Goal: Task Accomplishment & Management: Manage account settings

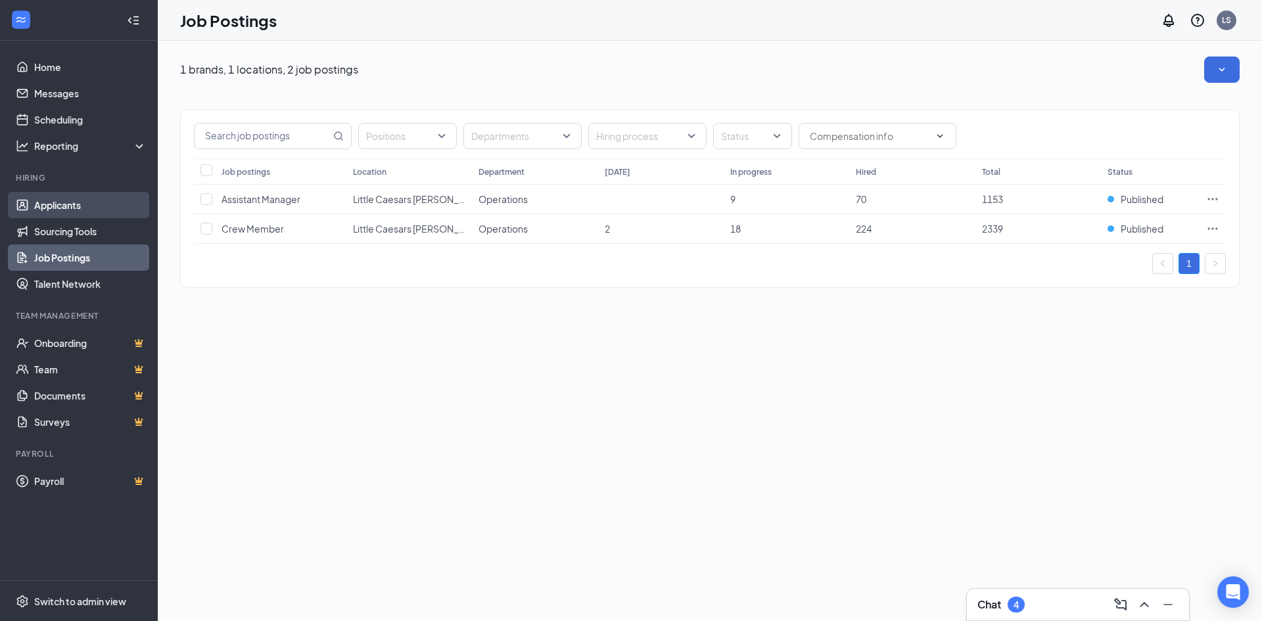
click at [87, 197] on link "Applicants" at bounding box center [90, 205] width 112 height 26
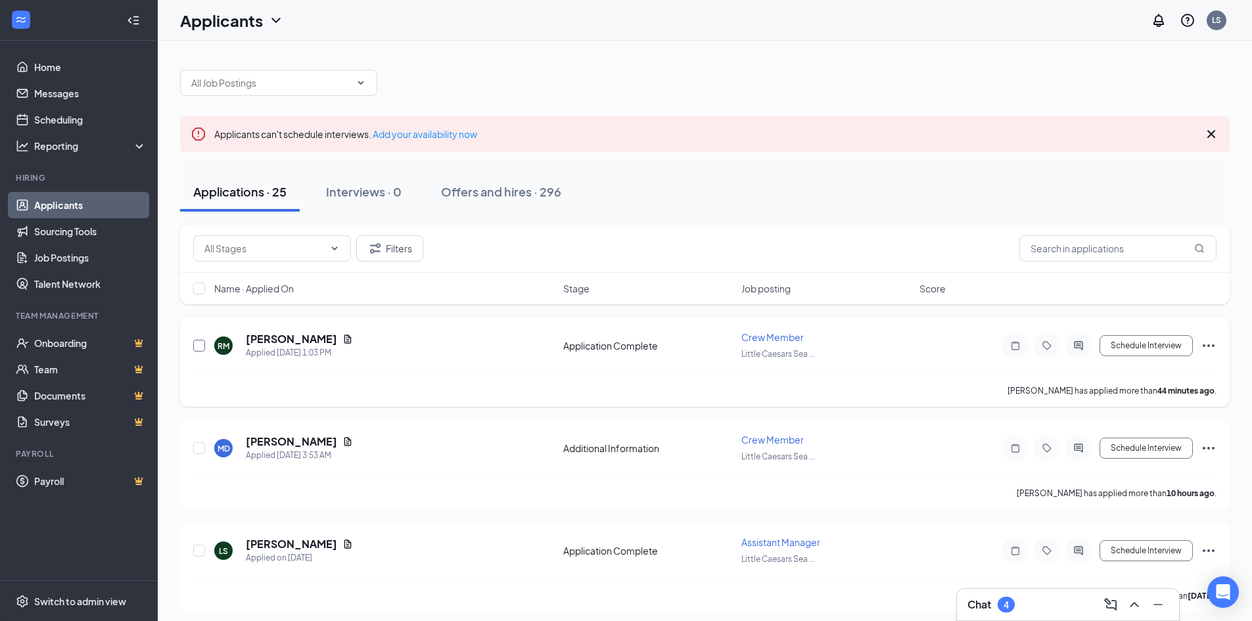
click at [200, 350] on input "checkbox" at bounding box center [199, 346] width 12 height 12
checkbox input "true"
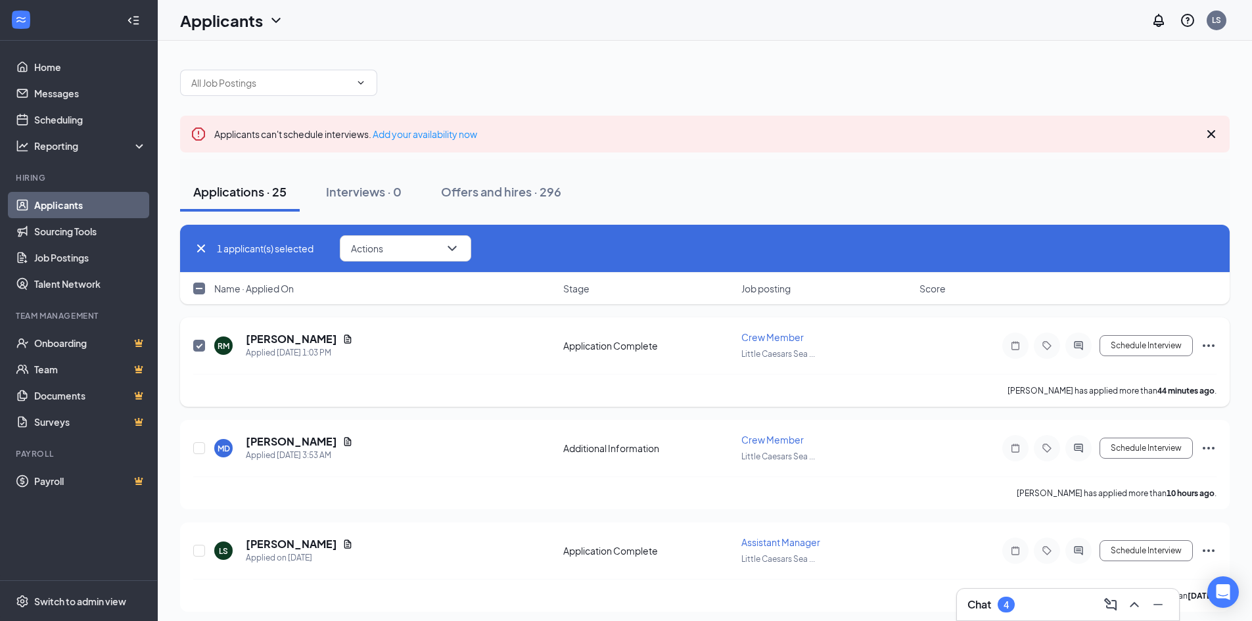
click at [1209, 340] on icon "Ellipses" at bounding box center [1209, 346] width 16 height 16
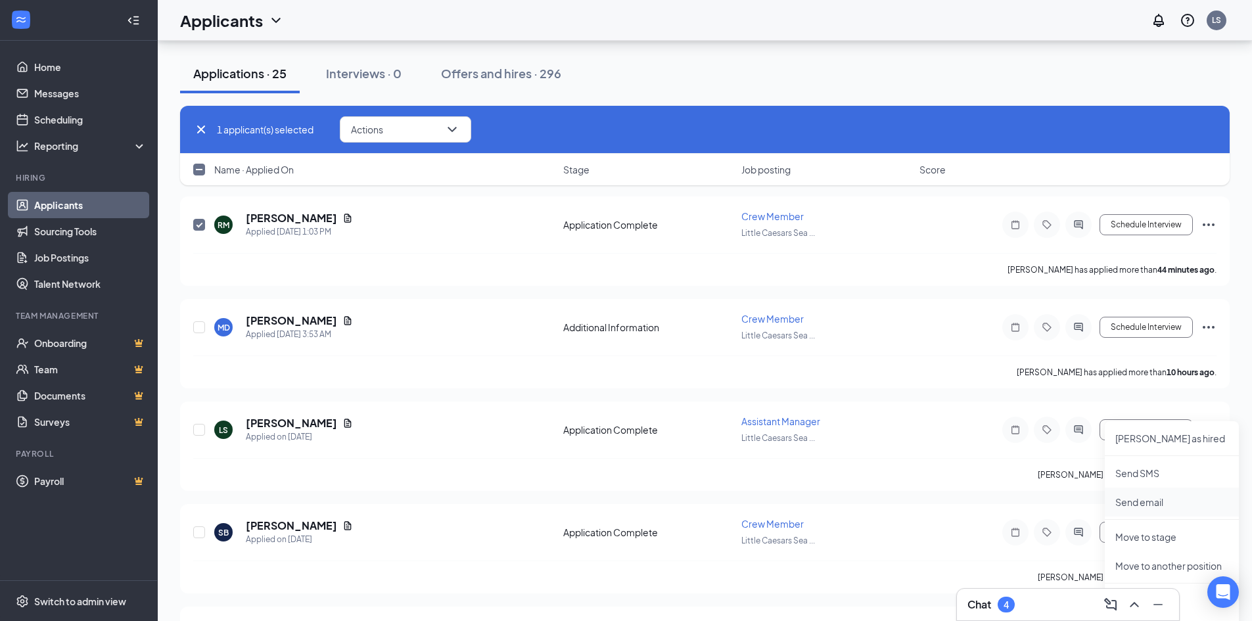
scroll to position [131, 0]
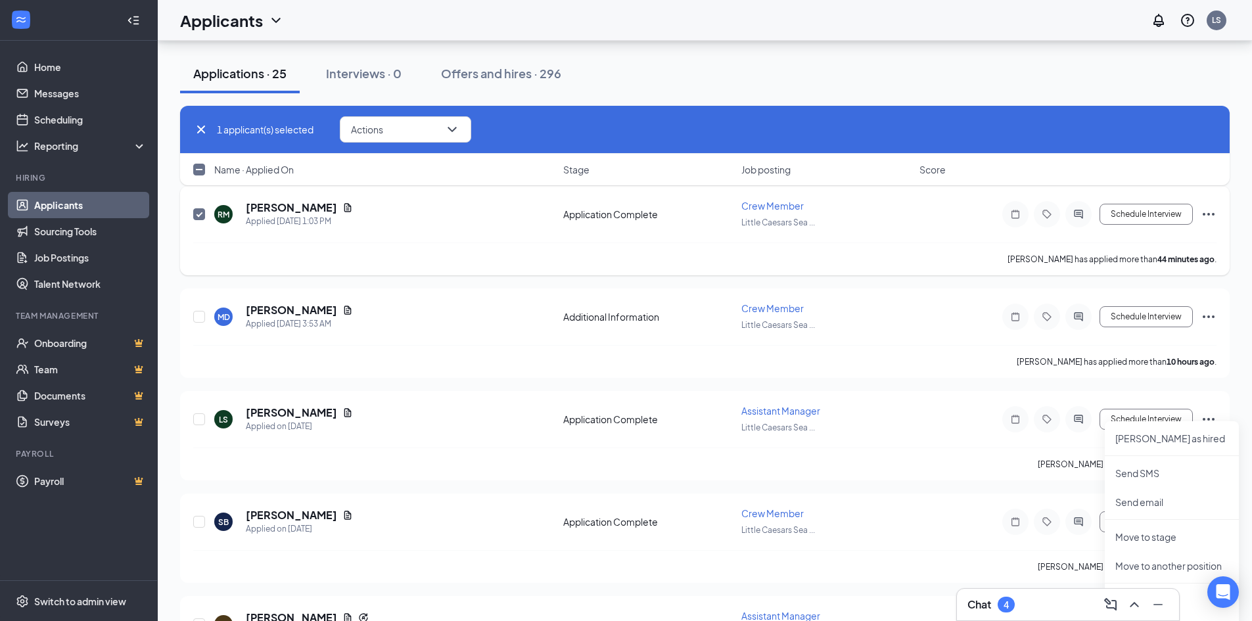
click at [1202, 210] on icon "Ellipses" at bounding box center [1209, 214] width 16 height 16
click at [1206, 216] on icon "Ellipses" at bounding box center [1209, 214] width 16 height 16
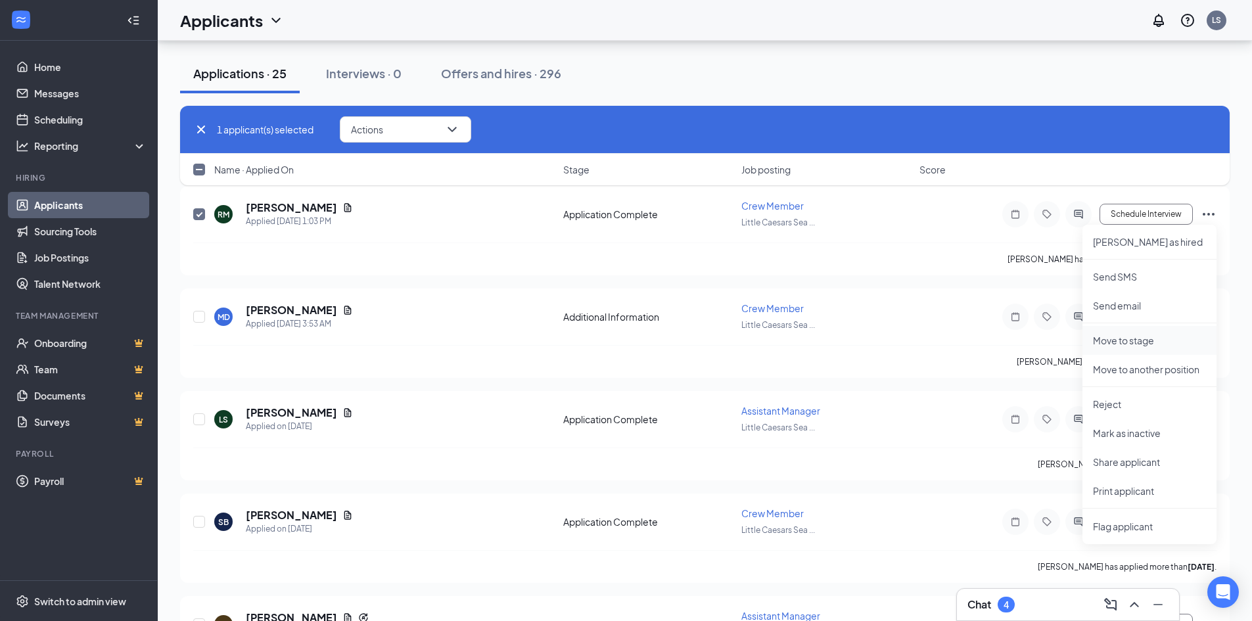
click at [1144, 337] on p "Move to stage" at bounding box center [1149, 340] width 113 height 13
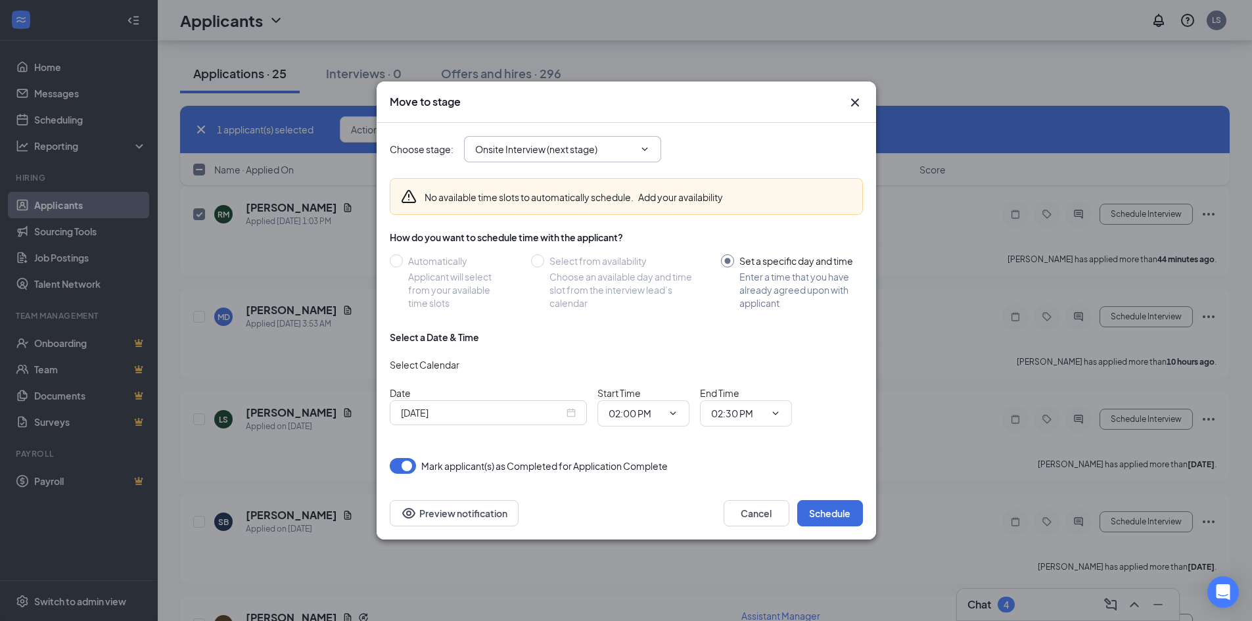
click at [524, 150] on input "Onsite Interview (next stage)" at bounding box center [554, 149] width 159 height 14
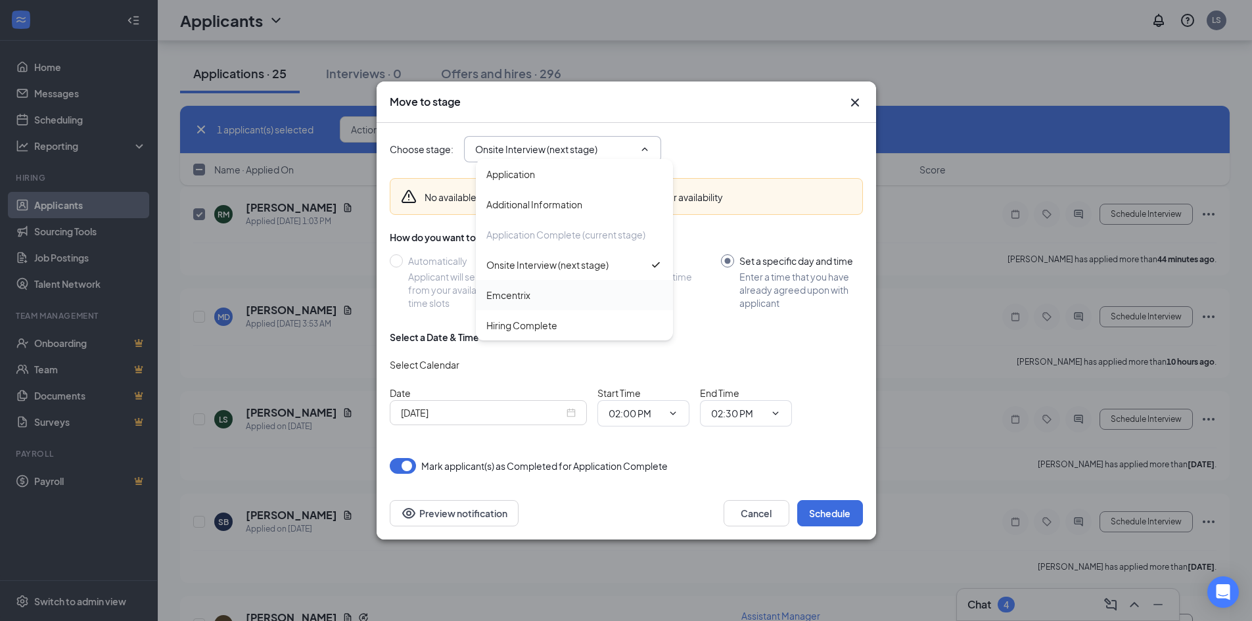
click at [519, 296] on div "Emcentrix" at bounding box center [508, 295] width 44 height 14
type input "Emcentrix"
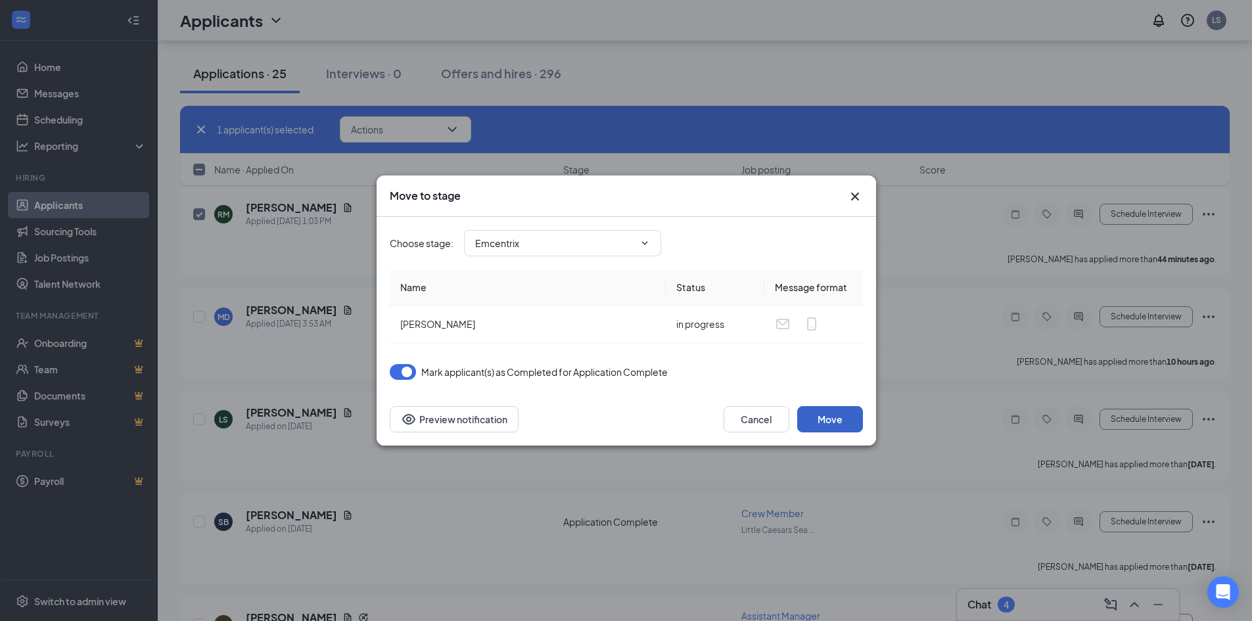
click at [829, 416] on button "Move" at bounding box center [830, 419] width 66 height 26
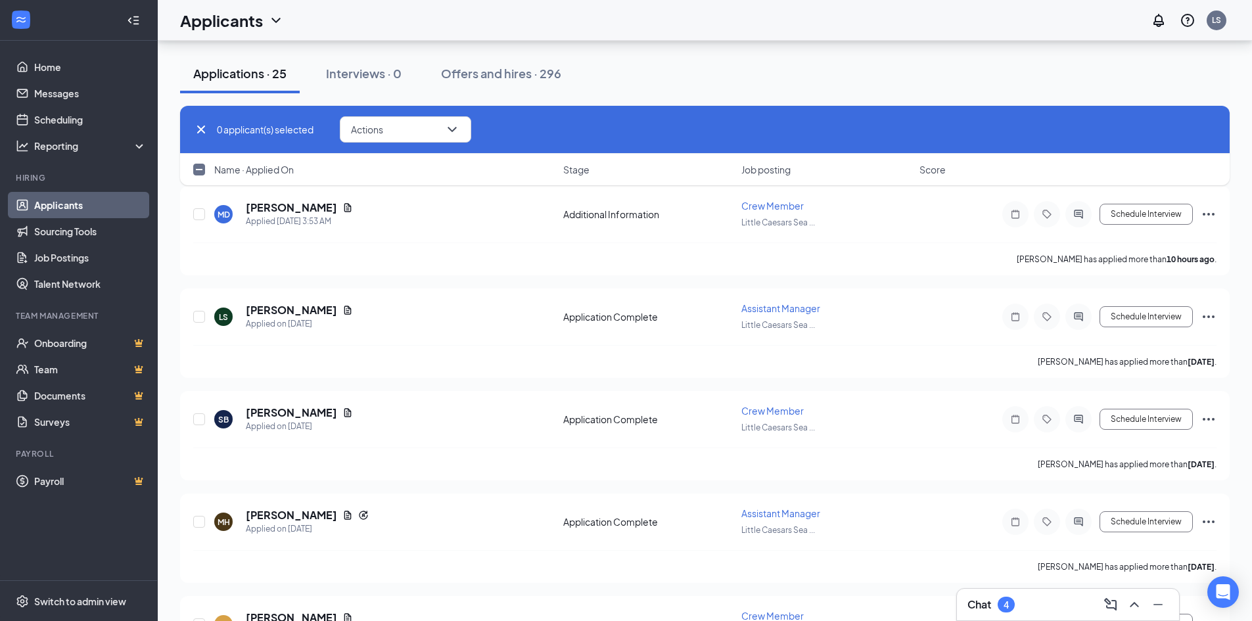
checkbox input "false"
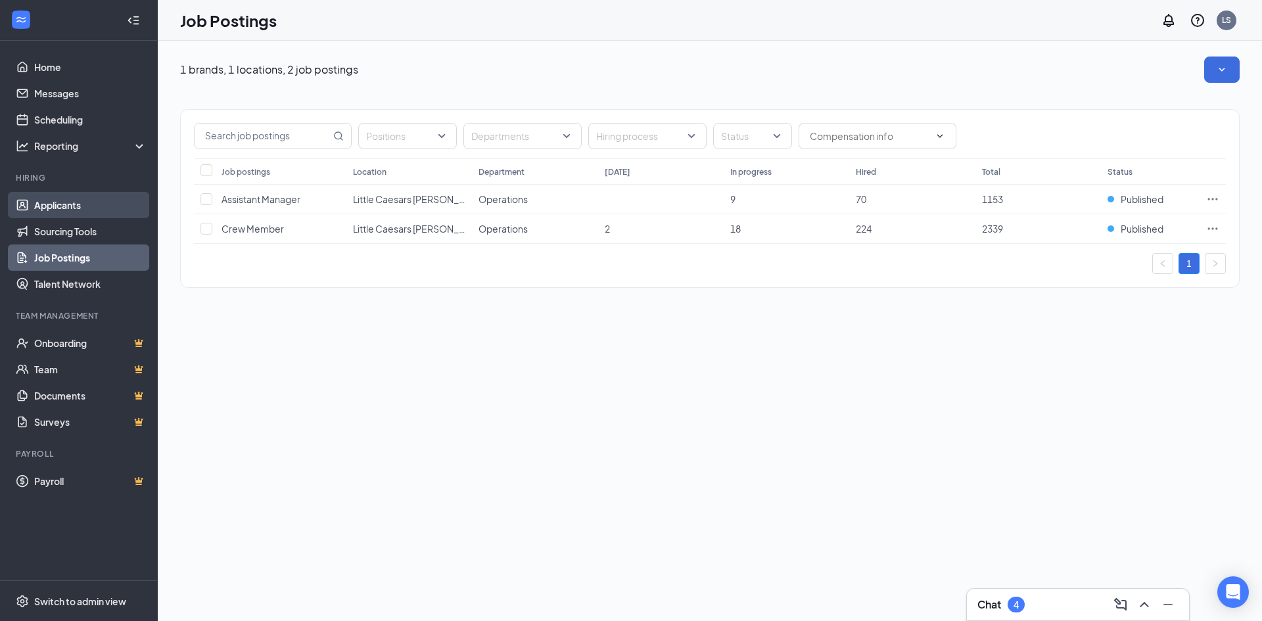
click at [75, 210] on link "Applicants" at bounding box center [90, 205] width 112 height 26
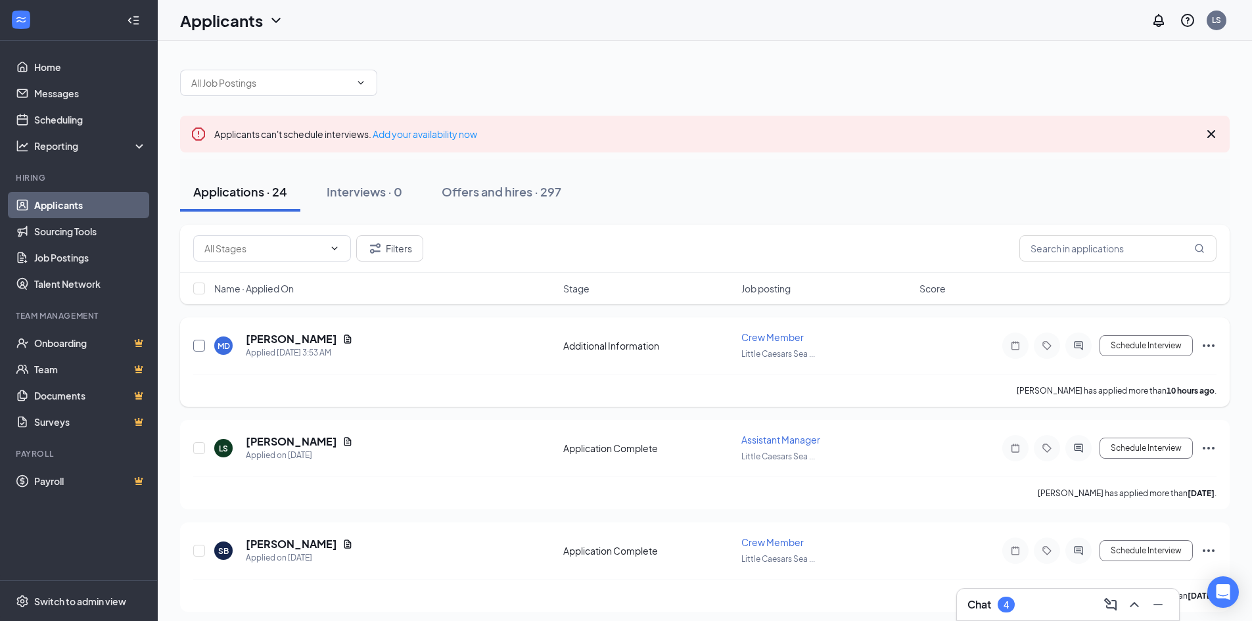
click at [203, 342] on input "checkbox" at bounding box center [199, 346] width 12 height 12
checkbox input "true"
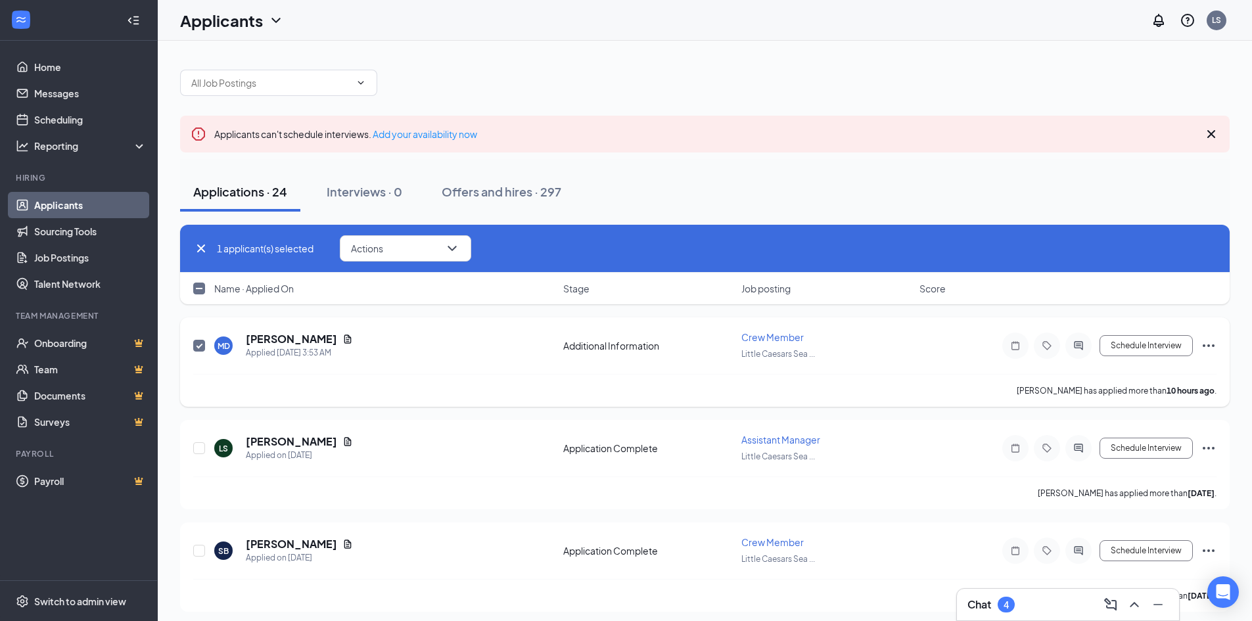
click at [1205, 343] on icon "Ellipses" at bounding box center [1209, 346] width 16 height 16
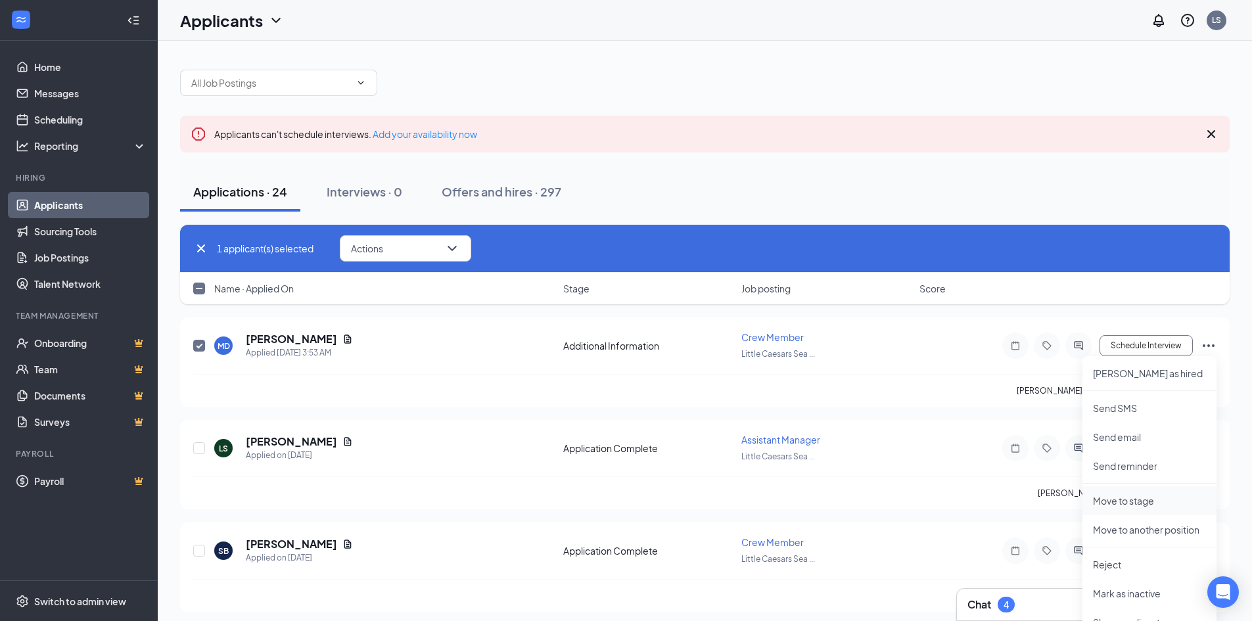
click at [1134, 500] on p "Move to stage" at bounding box center [1149, 500] width 113 height 13
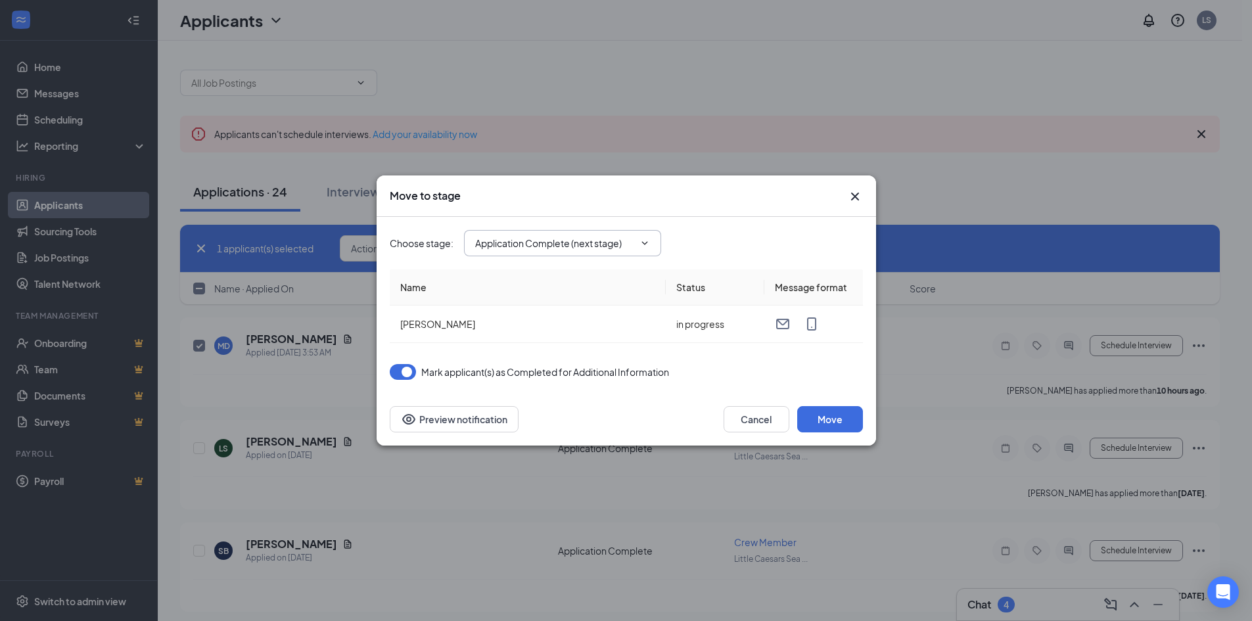
click at [557, 252] on span "Application Complete (next stage)" at bounding box center [562, 243] width 197 height 26
click at [559, 245] on input "Application Complete (next stage)" at bounding box center [554, 243] width 159 height 14
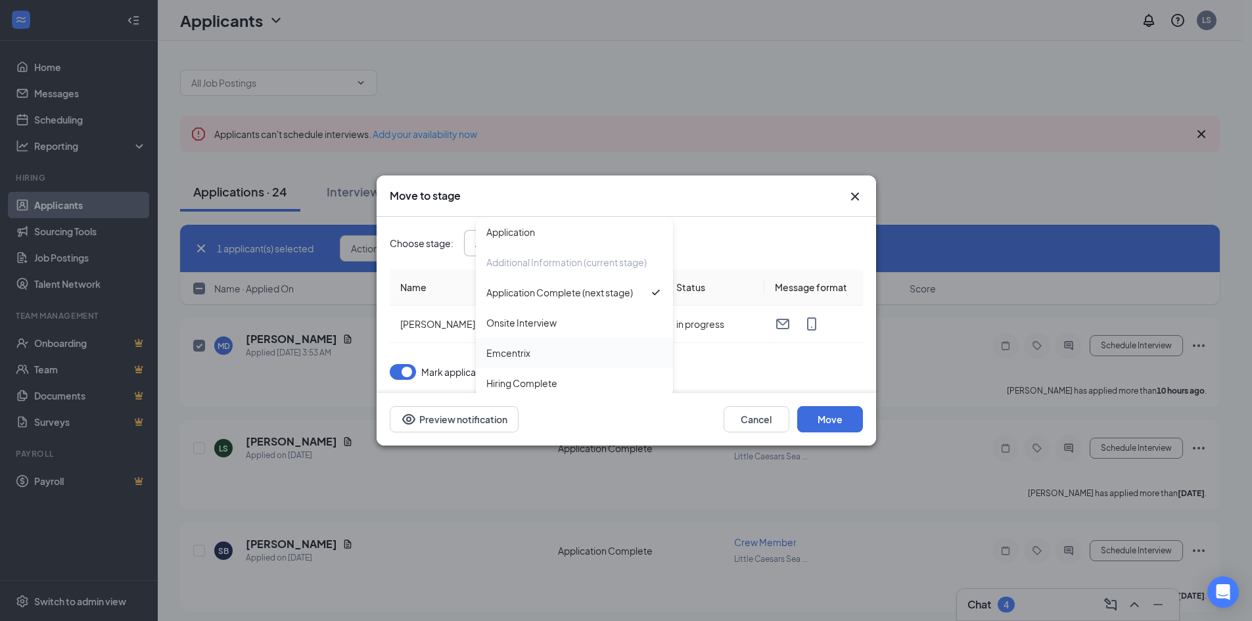
click at [525, 354] on div "Emcentrix" at bounding box center [508, 353] width 44 height 14
type input "Emcentrix"
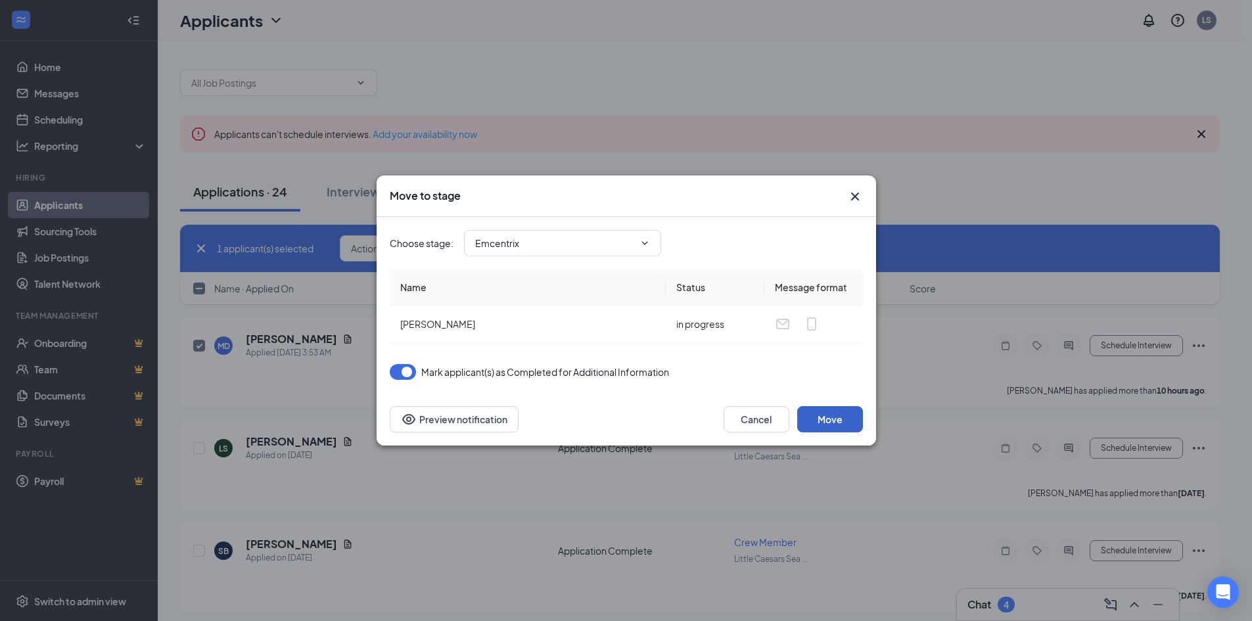
click at [833, 418] on button "Move" at bounding box center [830, 419] width 66 height 26
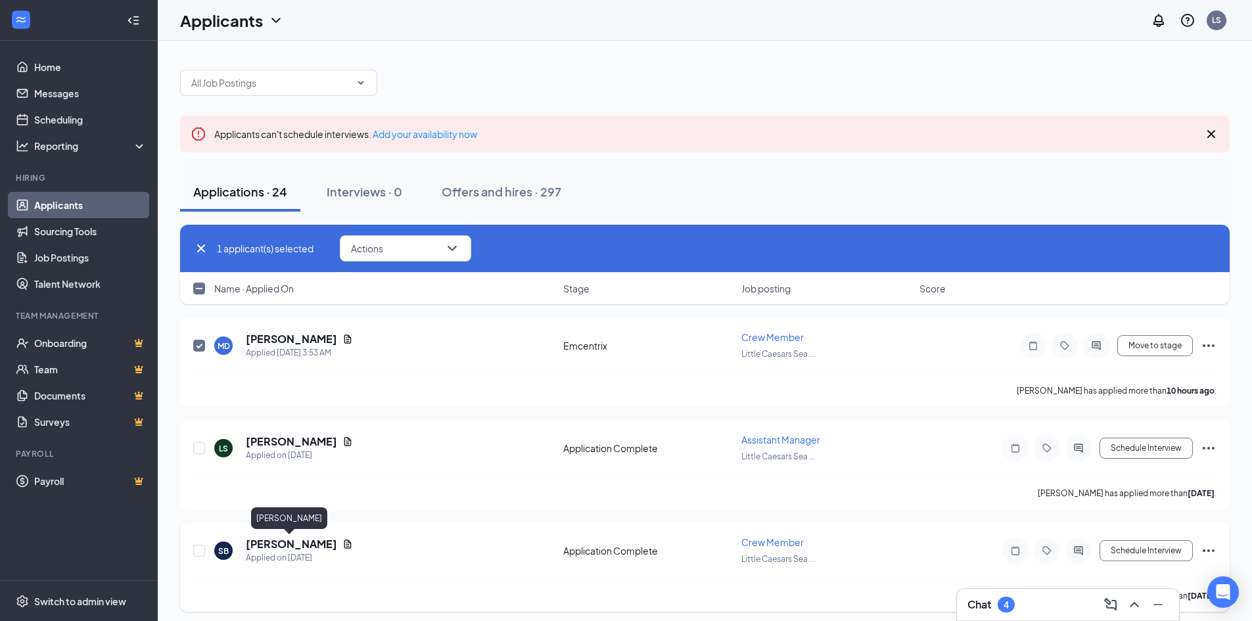
click at [289, 540] on h5 "[PERSON_NAME]" at bounding box center [291, 544] width 91 height 14
checkbox input "false"
